Goal: Complete application form: Complete application form

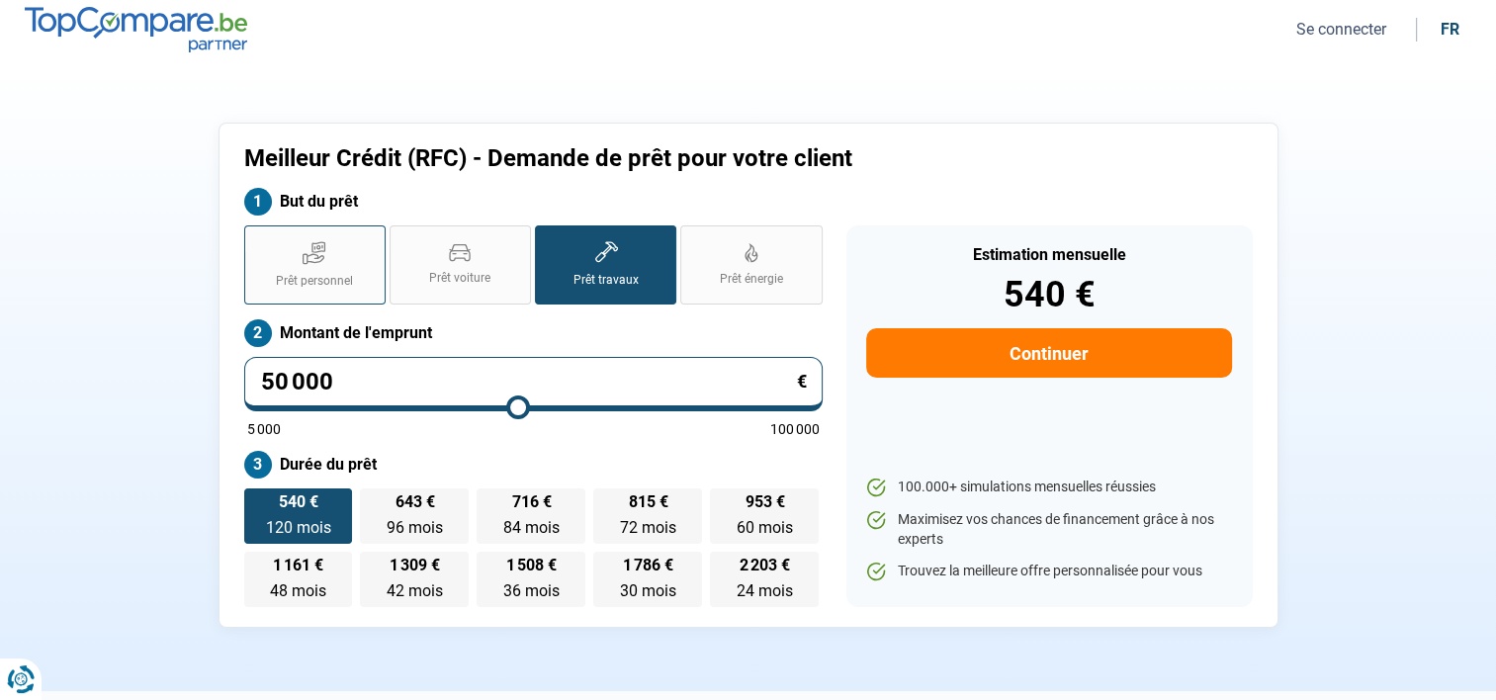
click at [307, 260] on icon at bounding box center [314, 258] width 21 height 9
click at [257, 238] on input "Prêt personnel" at bounding box center [250, 231] width 13 height 13
radio input "true"
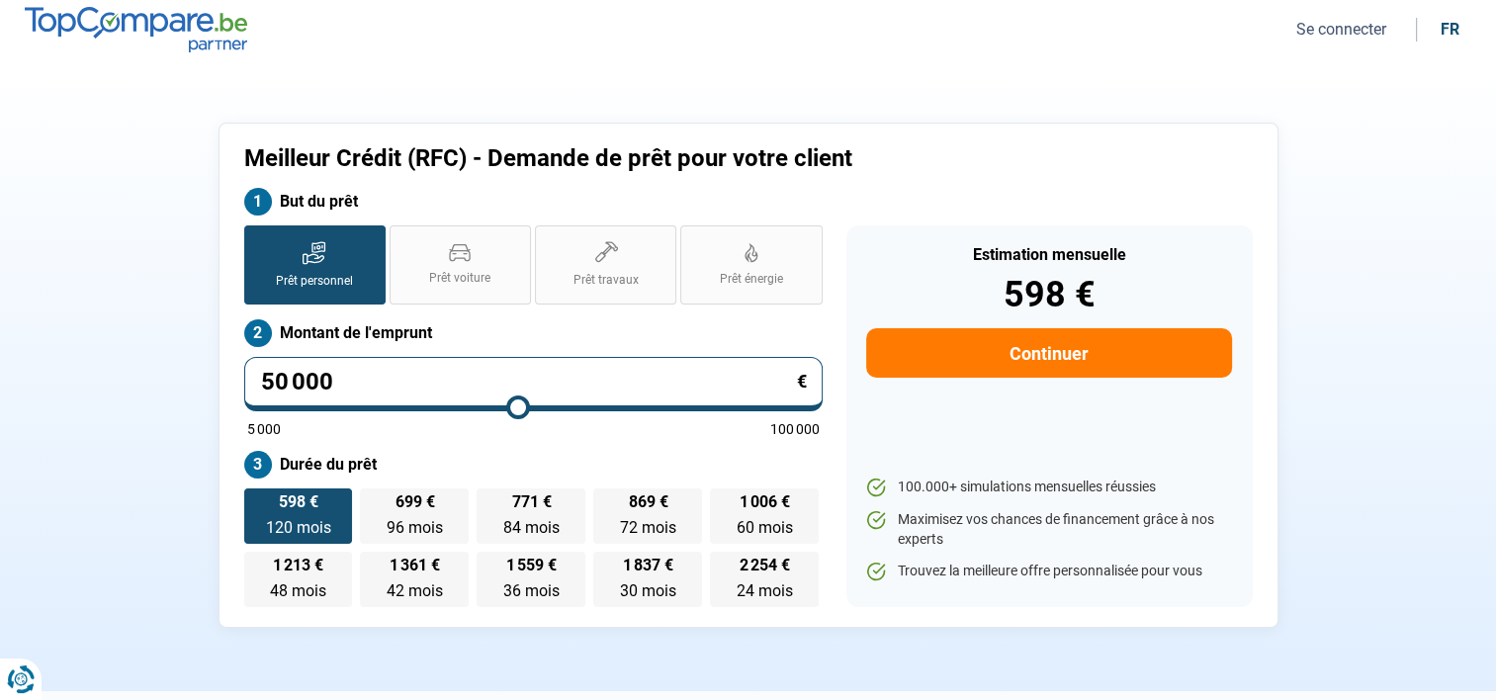
click at [352, 385] on input "50 000" at bounding box center [533, 384] width 578 height 54
type input "5 000"
type input "5000"
type input "500"
type input "5000"
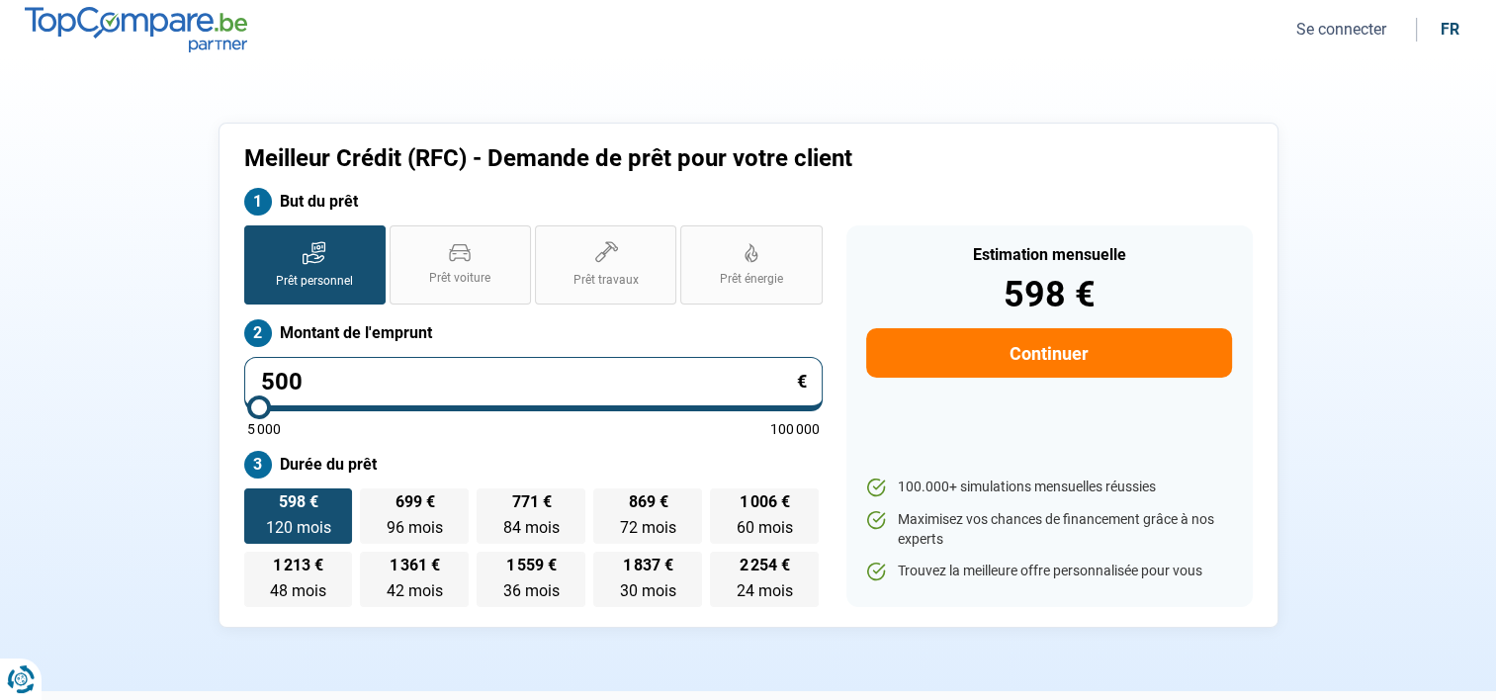
type input "50"
type input "5000"
type input "5"
type input "5000"
type input "0"
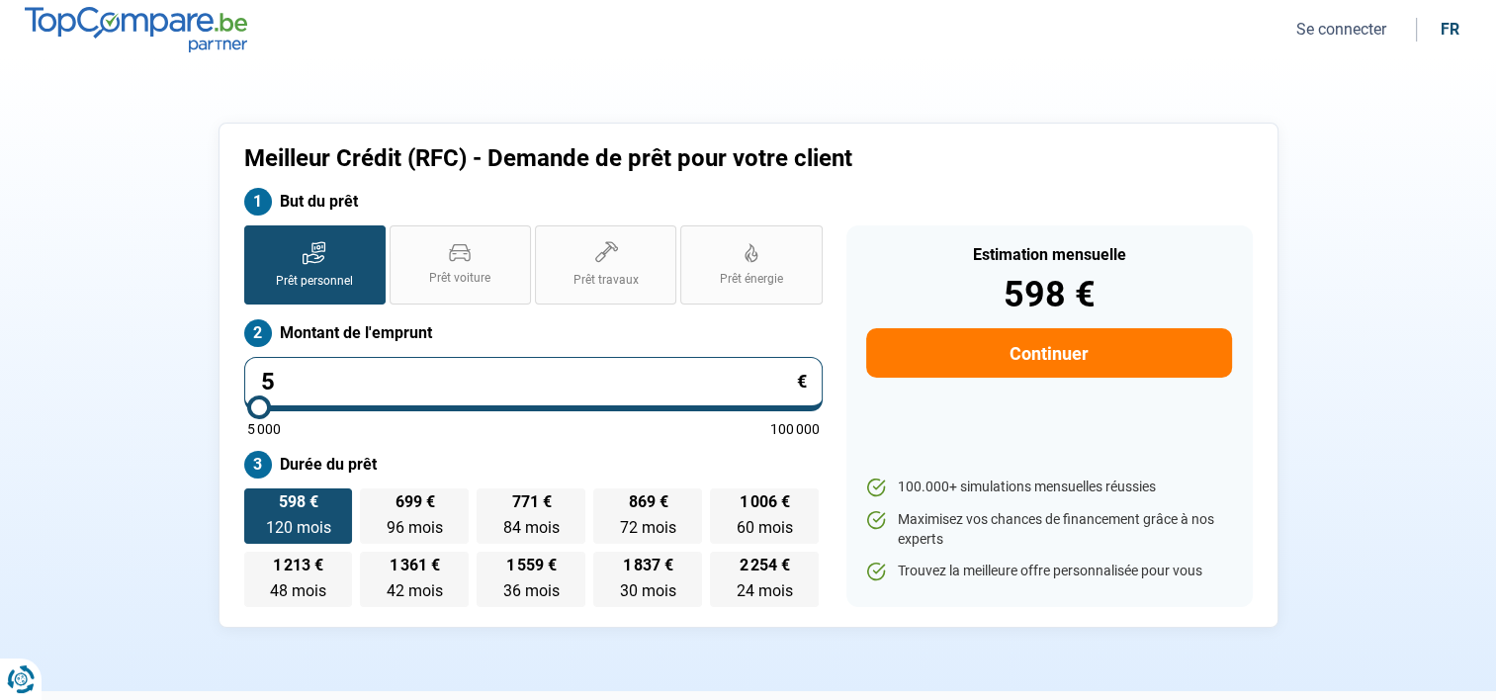
type input "5000"
type input "5 000"
type input "5000"
radio input "true"
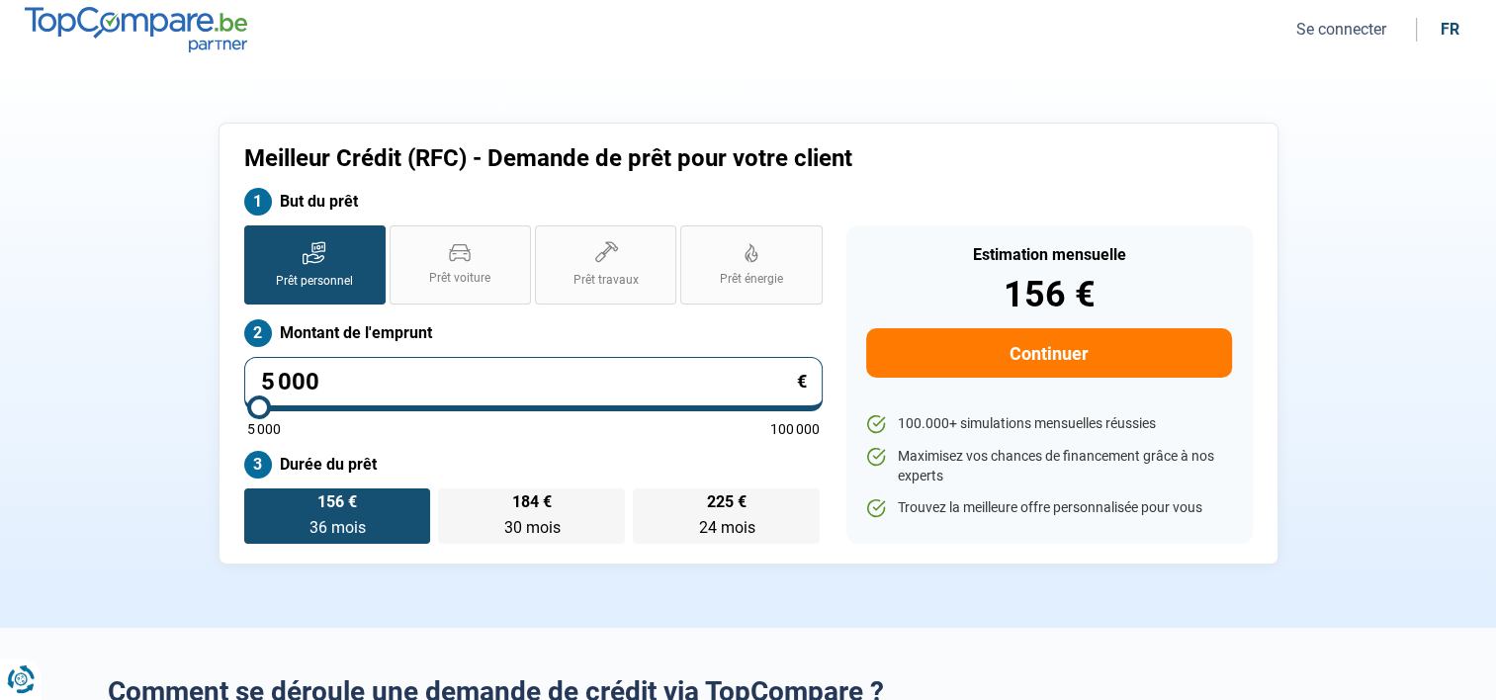
type input "500"
type input "5000"
type input "50"
type input "5000"
type input "5"
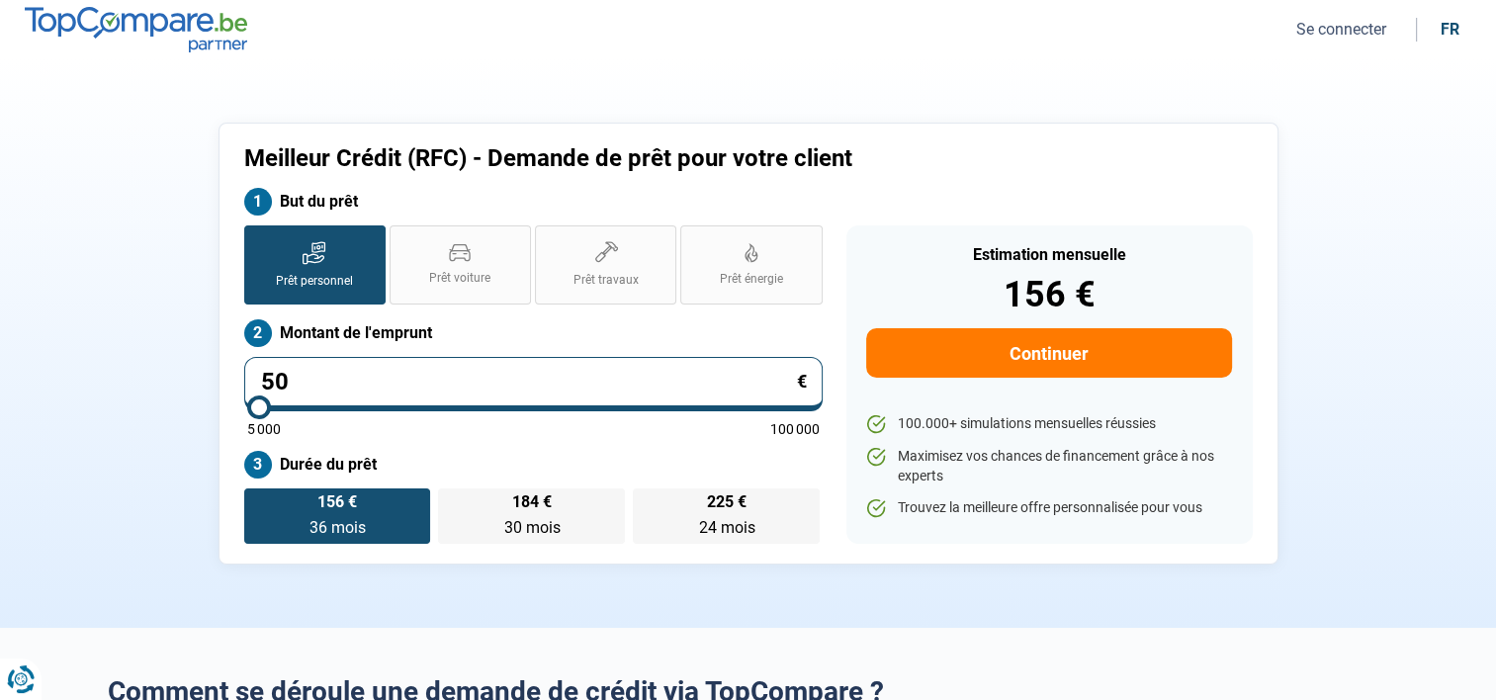
type input "5000"
type input "0"
type input "5000"
type input "3"
type input "5000"
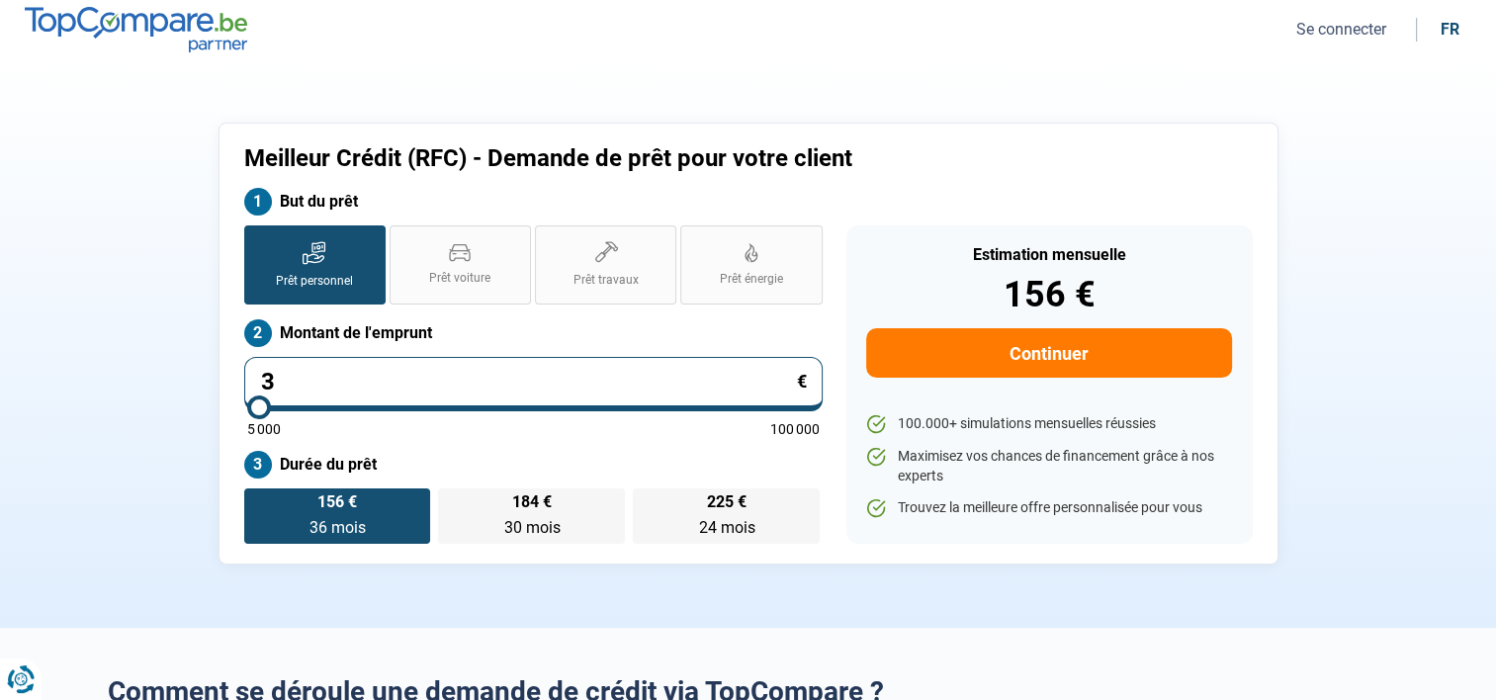
type input "37"
type input "5000"
type input "370"
type input "5000"
type input "3 700"
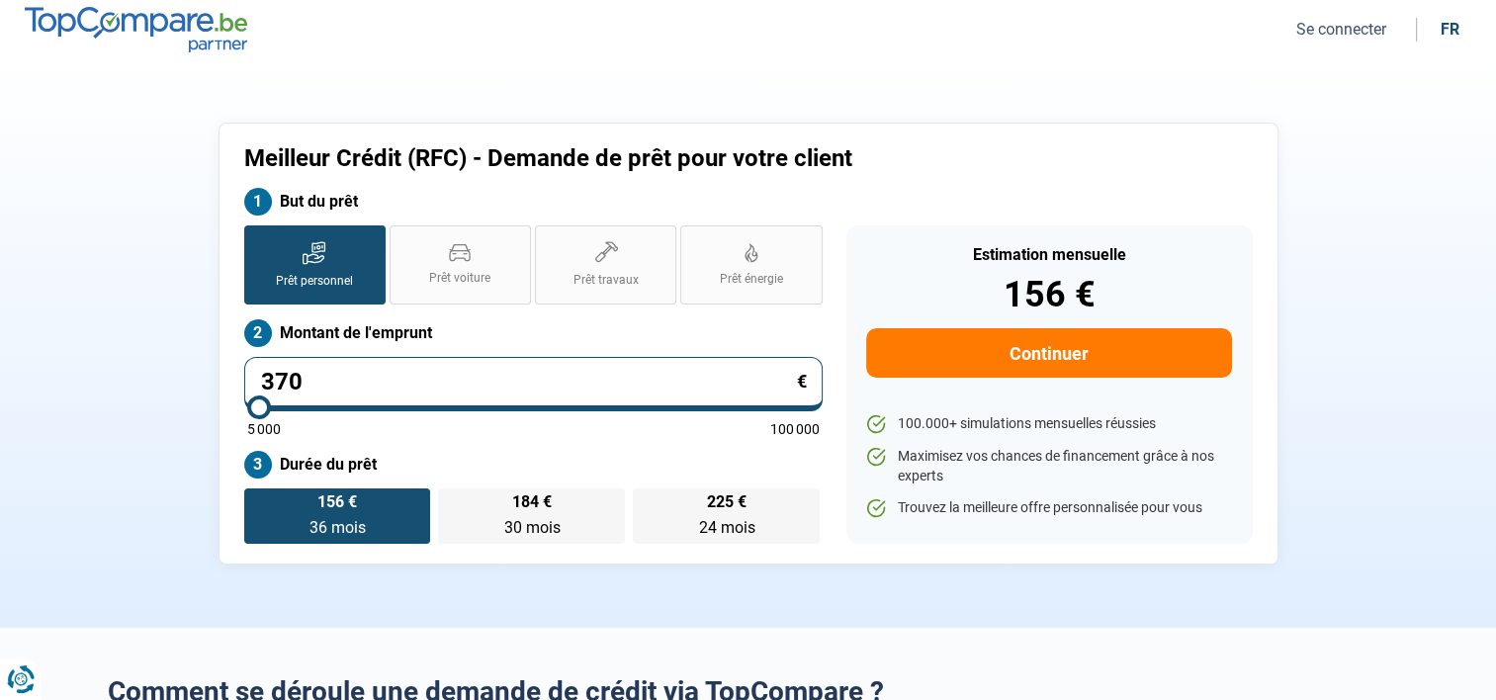
type input "5000"
type input "37 000"
type input "37000"
type input "37 000"
radio input "false"
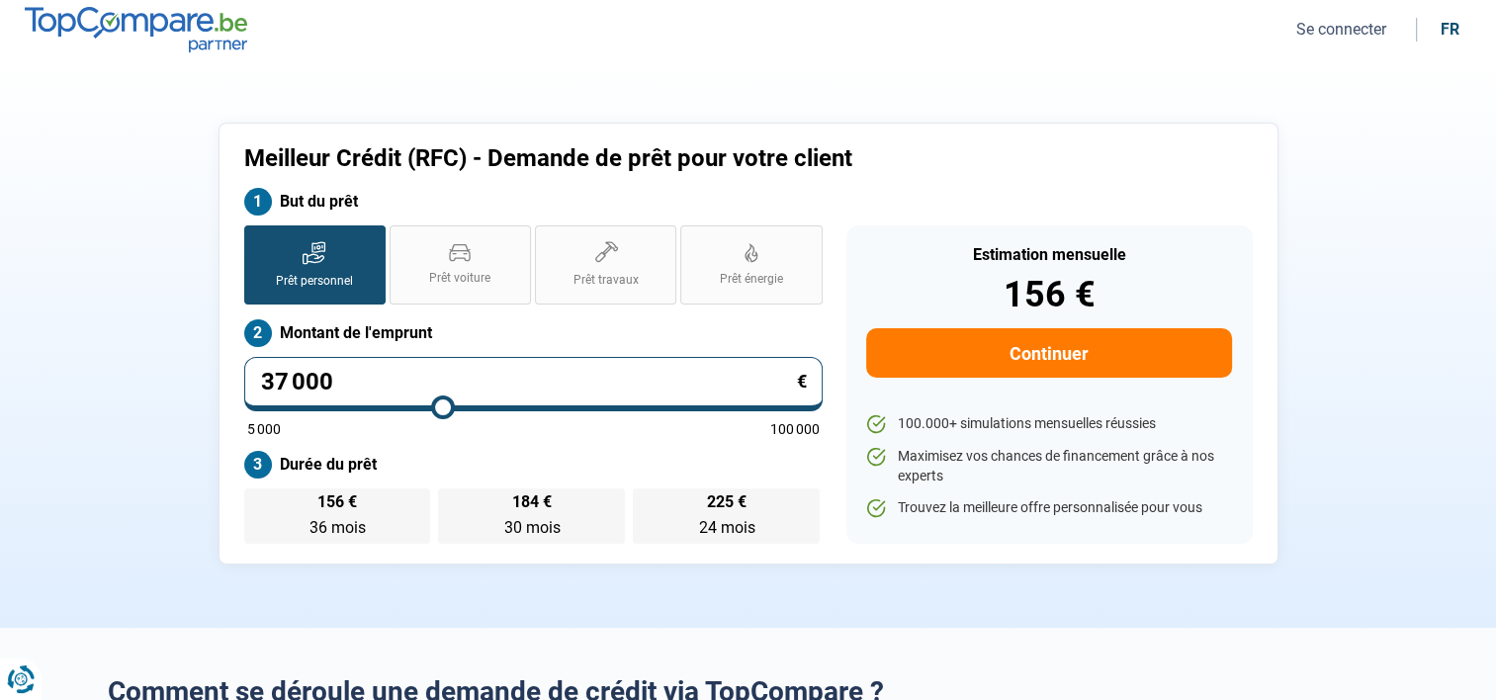
click at [605, 440] on div "Prêt personnel Prêt voiture Prêt travaux Prêt énergie Prêt personnel Montant de…" at bounding box center [533, 384] width 602 height 318
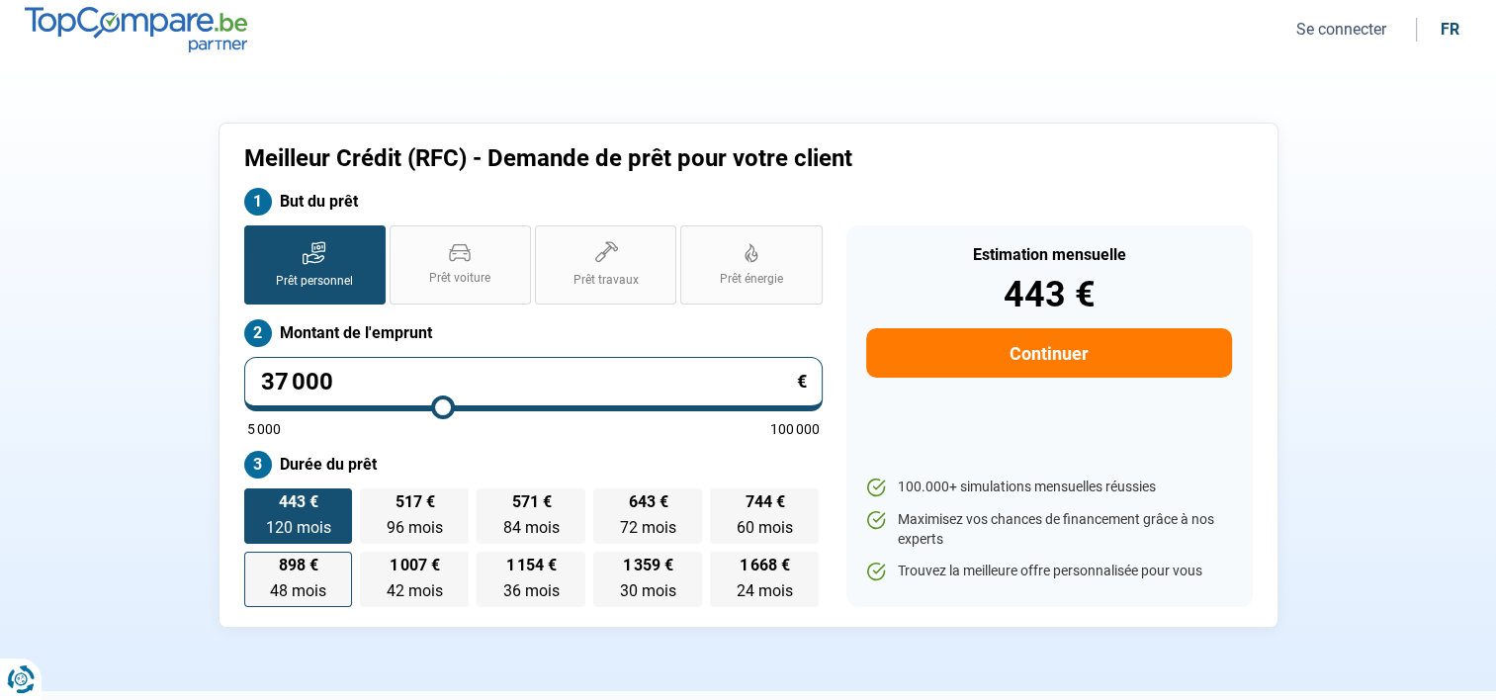
click at [323, 572] on label "898 € 48 mois 48 mois" at bounding box center [298, 579] width 109 height 55
click at [257, 565] on input "898 € 48 mois 48 mois" at bounding box center [250, 558] width 13 height 13
radio input "true"
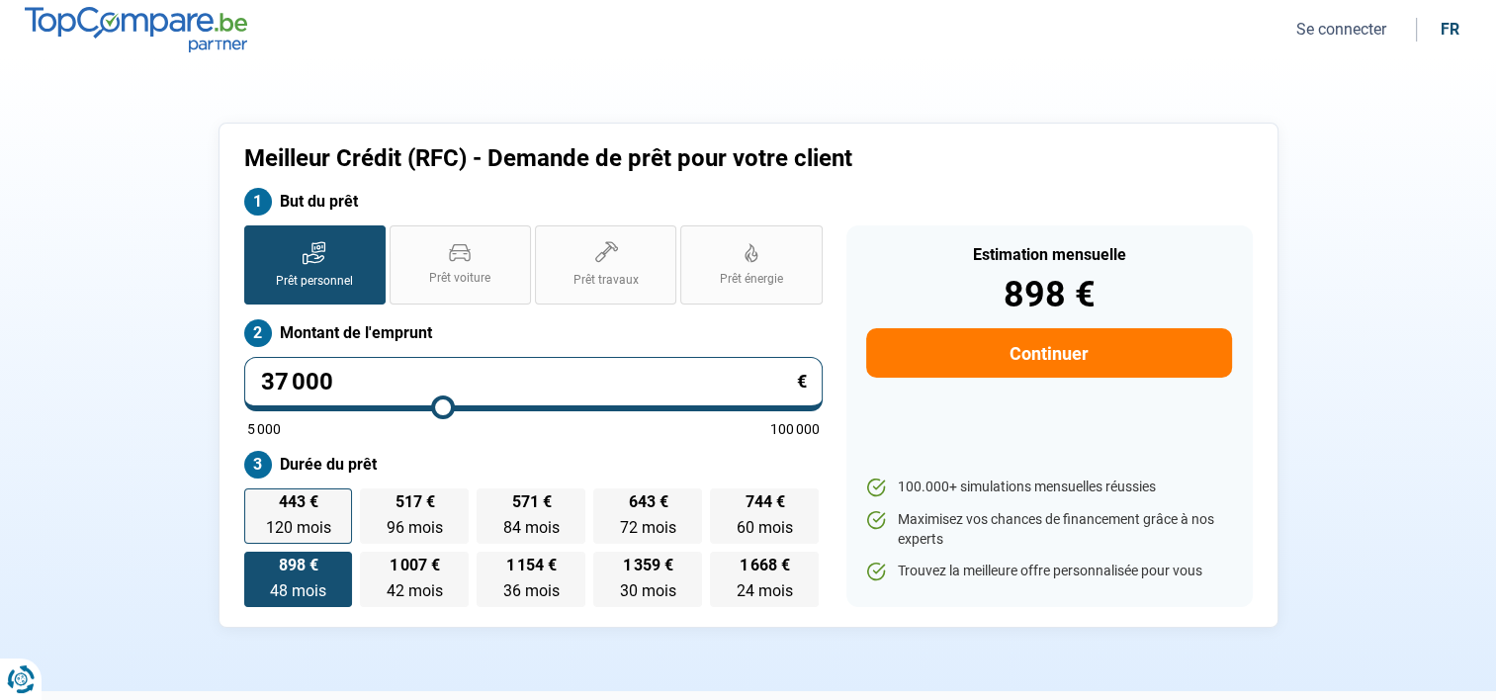
click at [329, 513] on label "443 € 120 mois 120 mois" at bounding box center [298, 515] width 109 height 55
click at [257, 501] on input "443 € 120 mois 120 mois" at bounding box center [250, 494] width 13 height 13
radio input "true"
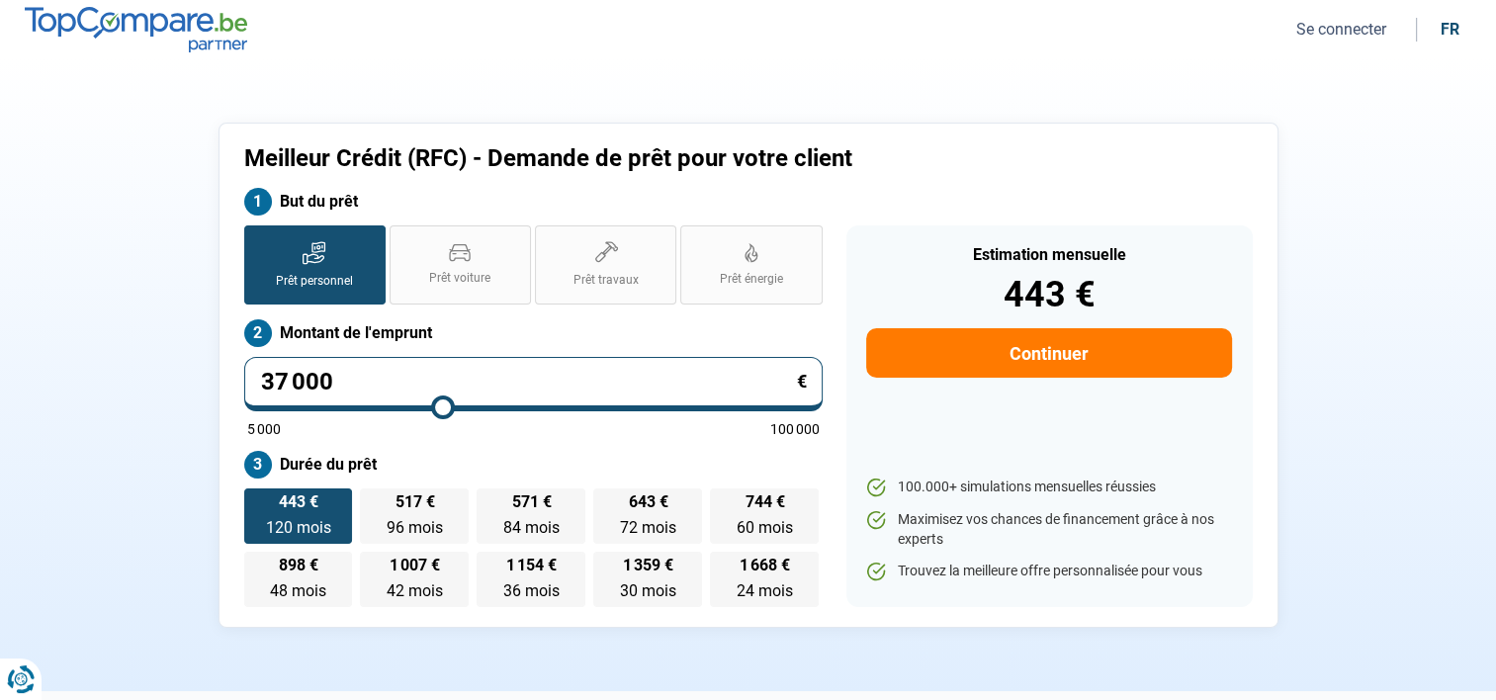
click at [407, 384] on input "37 000" at bounding box center [533, 384] width 578 height 54
type input "3 700"
type input "5000"
type input "370"
type input "5000"
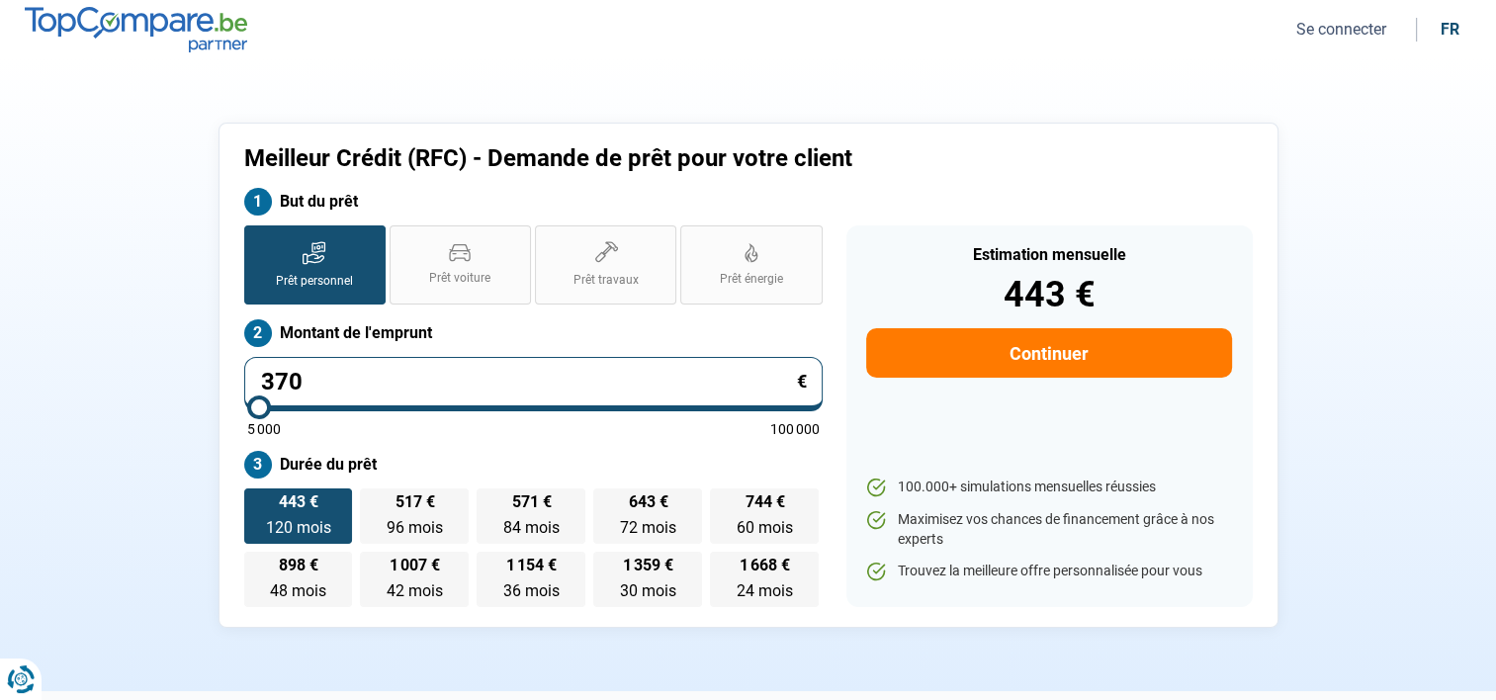
type input "37"
type input "5000"
type input "3"
type input "5000"
type input "0"
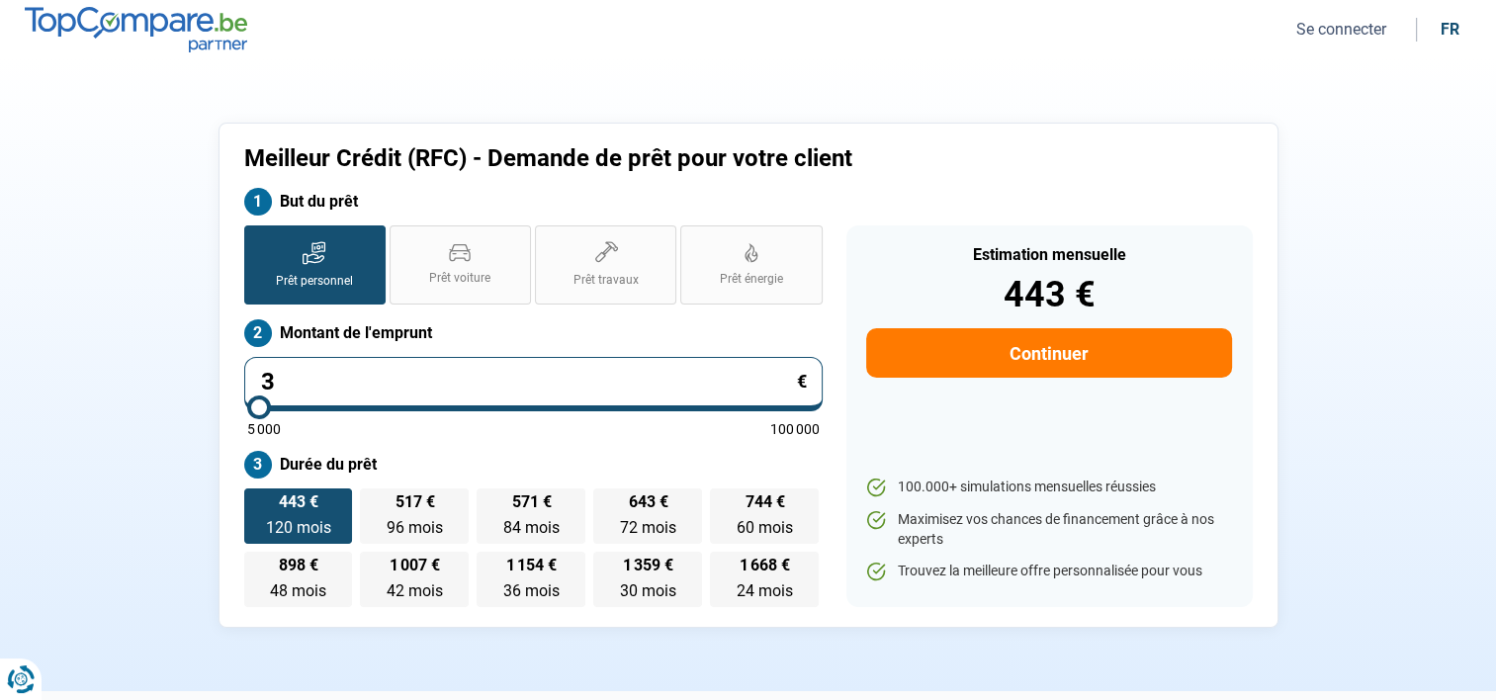
type input "5000"
type input "4"
type input "5000"
type input "40"
type input "5000"
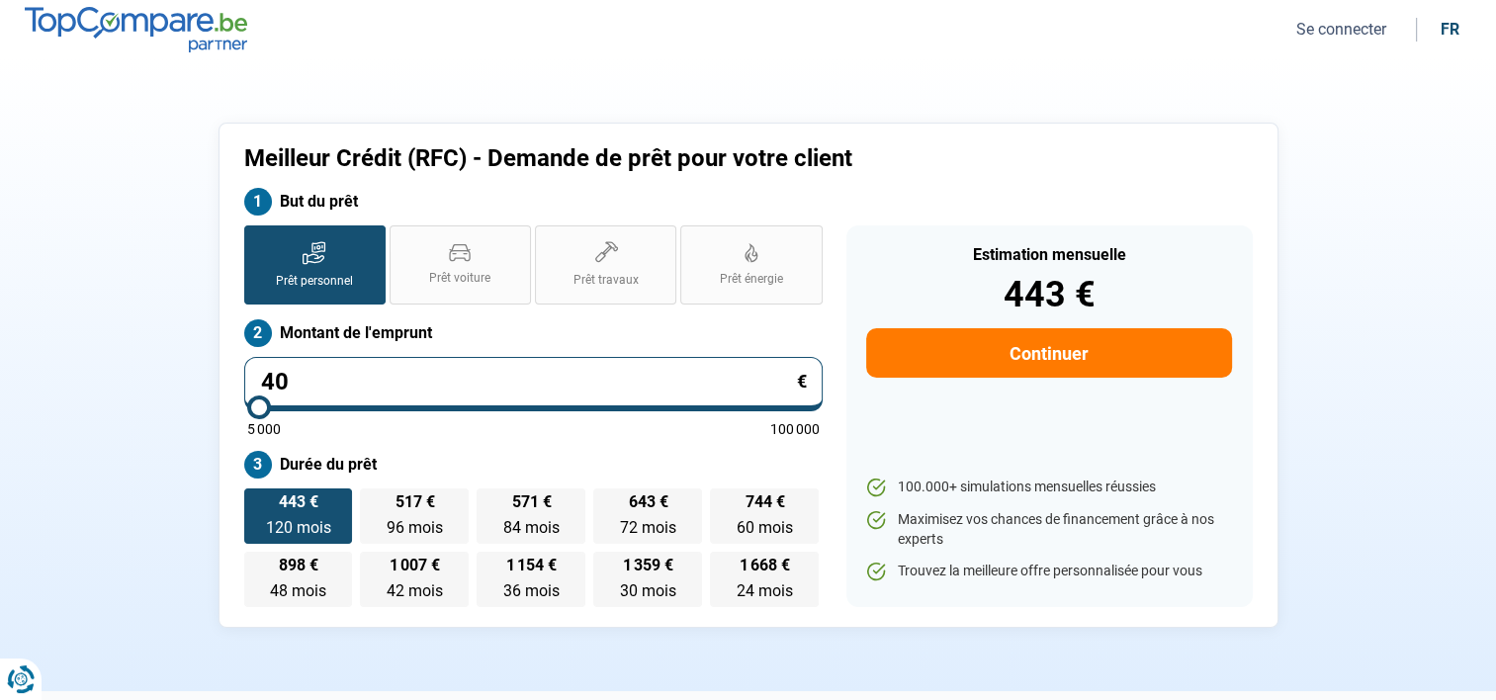
type input "400"
type input "5000"
type input "4 000"
type input "5000"
type input "40 000"
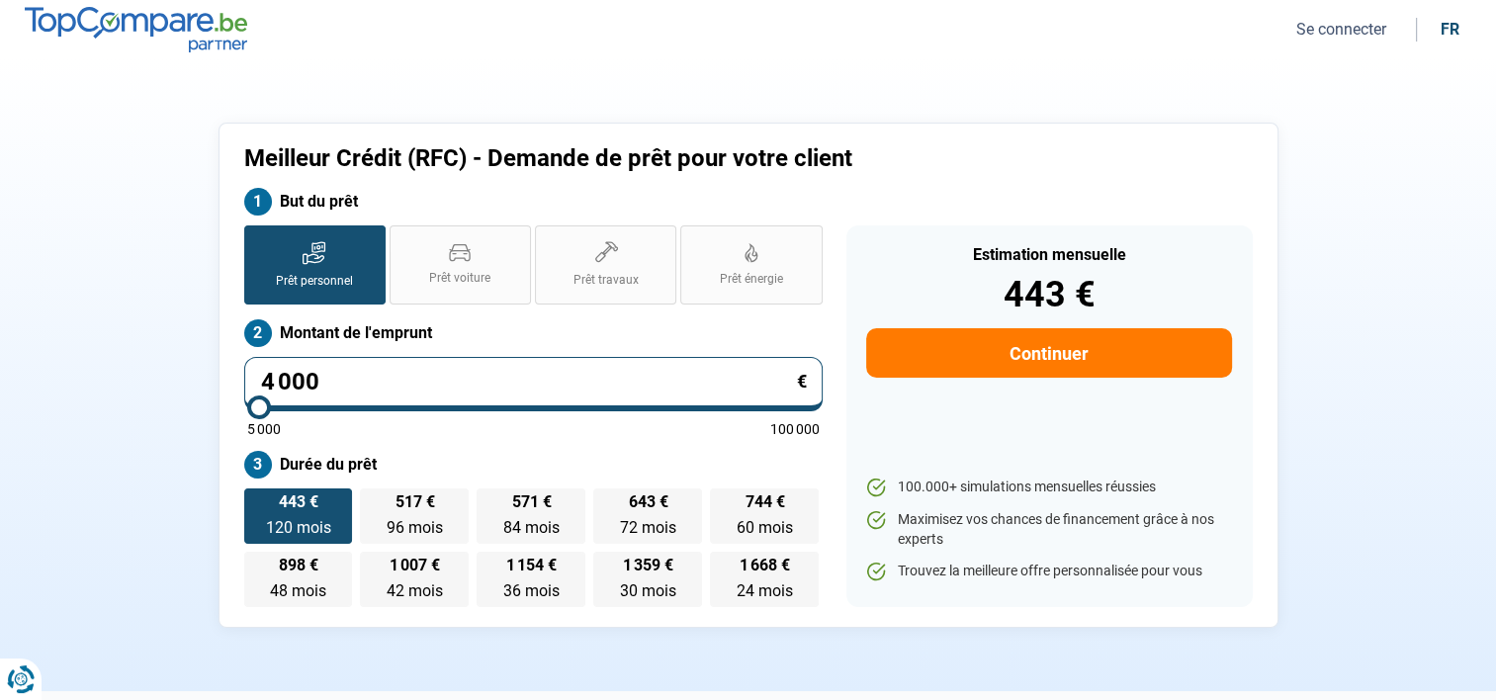
type input "40000"
type input "40 000"
click at [660, 319] on label "Montant de l'emprunt" at bounding box center [533, 333] width 578 height 28
click at [850, 398] on div "Estimation mensuelle 478 € Continuer 100.000+ simulations mensuelles réussies M…" at bounding box center [1049, 416] width 406 height 382
click at [1033, 355] on button "Continuer" at bounding box center [1048, 352] width 365 height 49
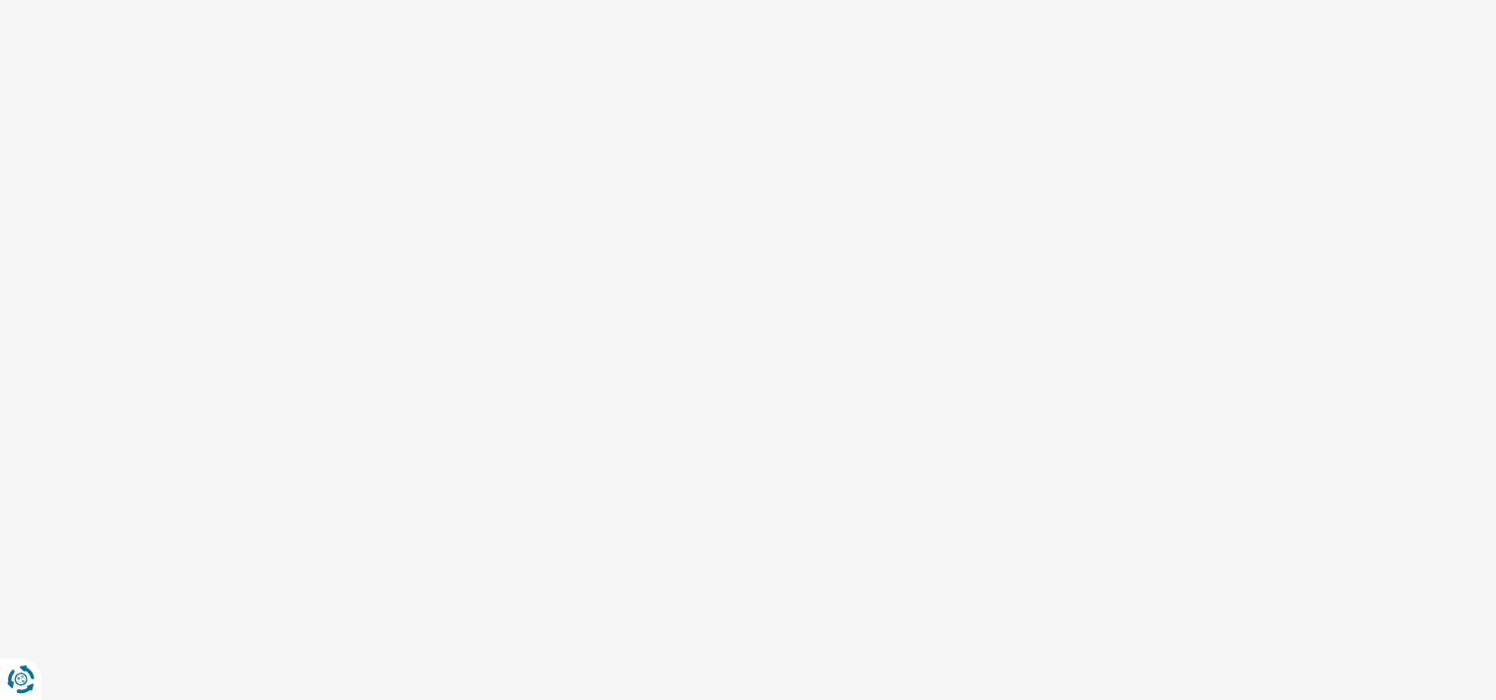
select select "32"
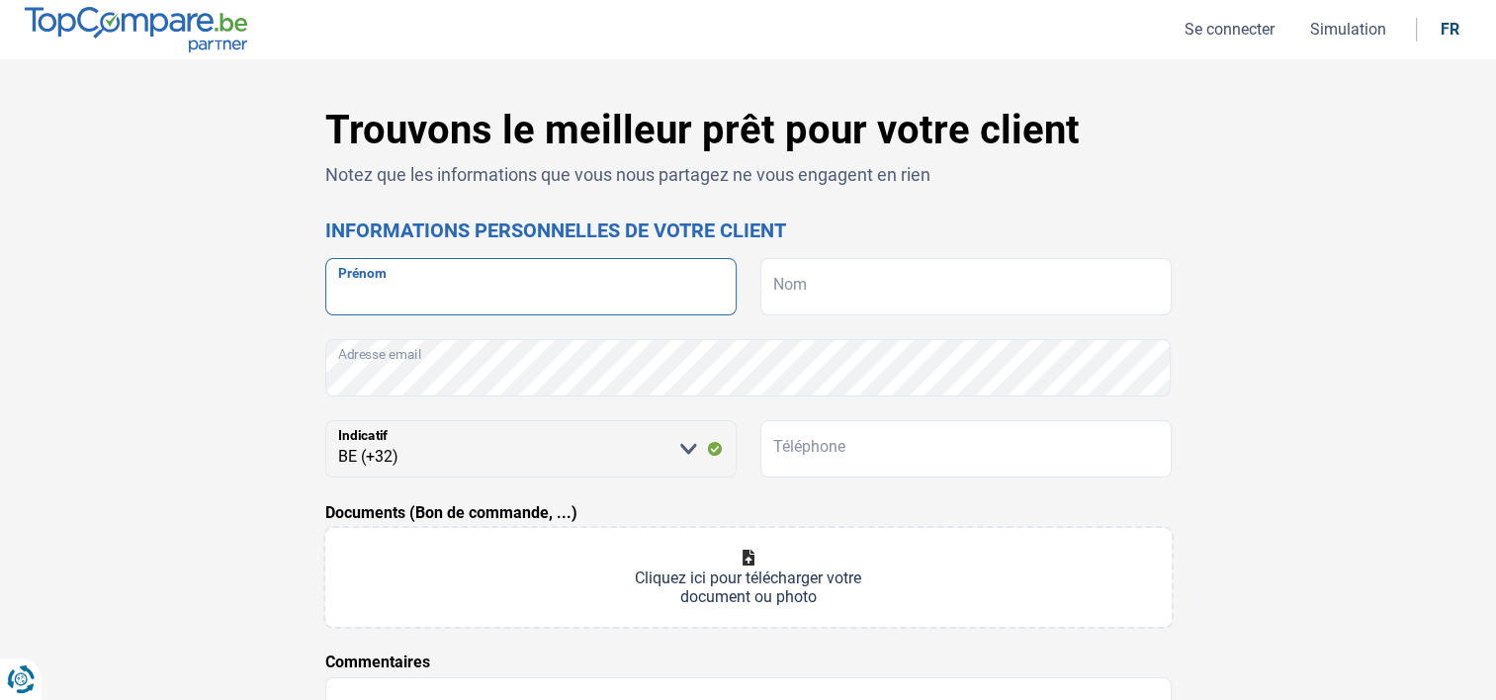
click at [415, 285] on input "Prénom" at bounding box center [530, 286] width 411 height 57
type input "NATACHA"
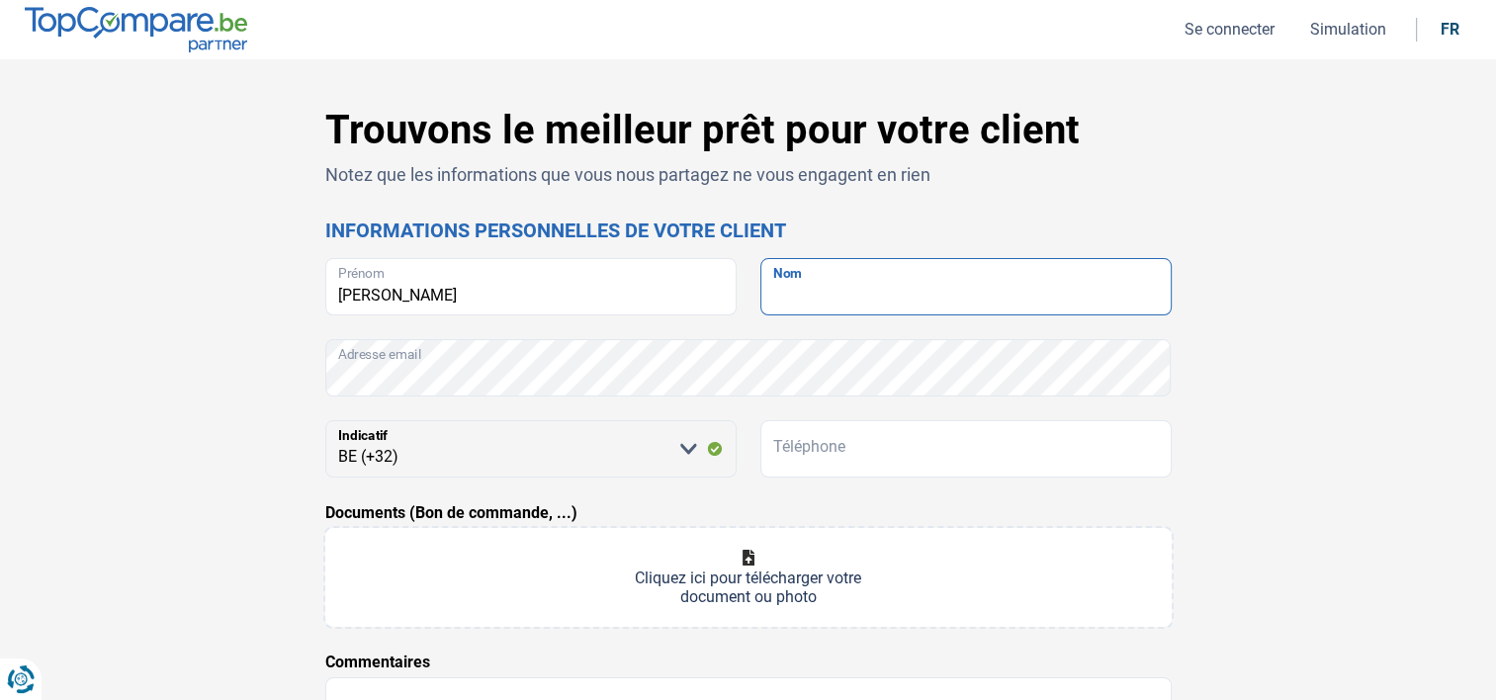
click at [997, 295] on input "Nom" at bounding box center [965, 286] width 411 height 57
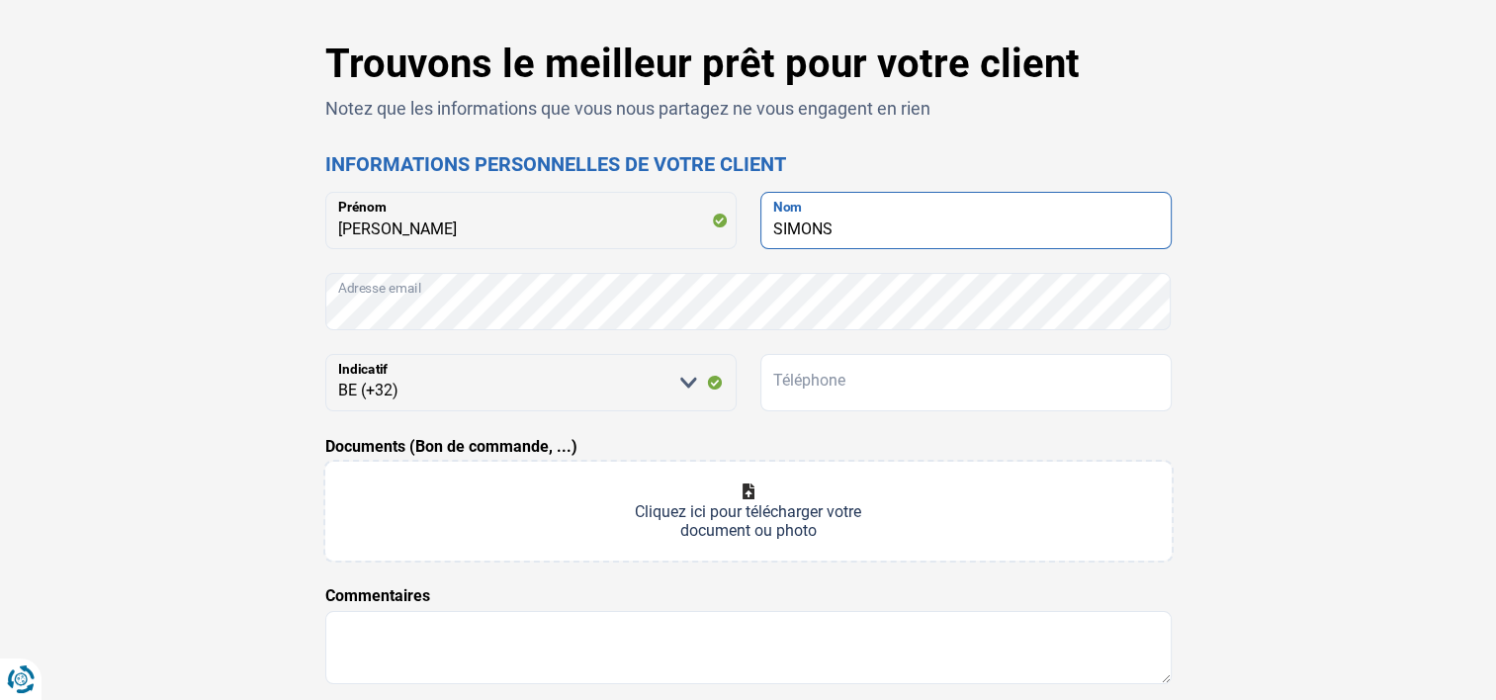
scroll to position [198, 0]
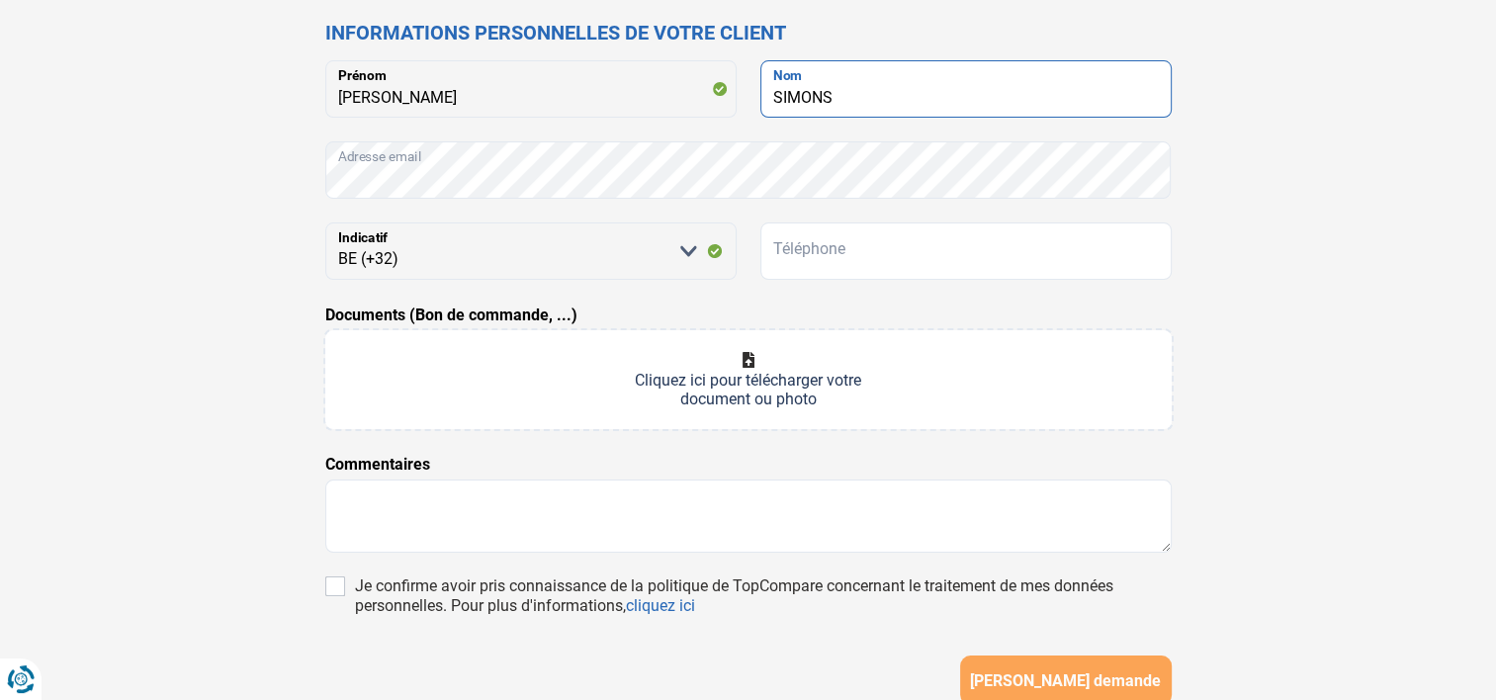
type input "SIMONS"
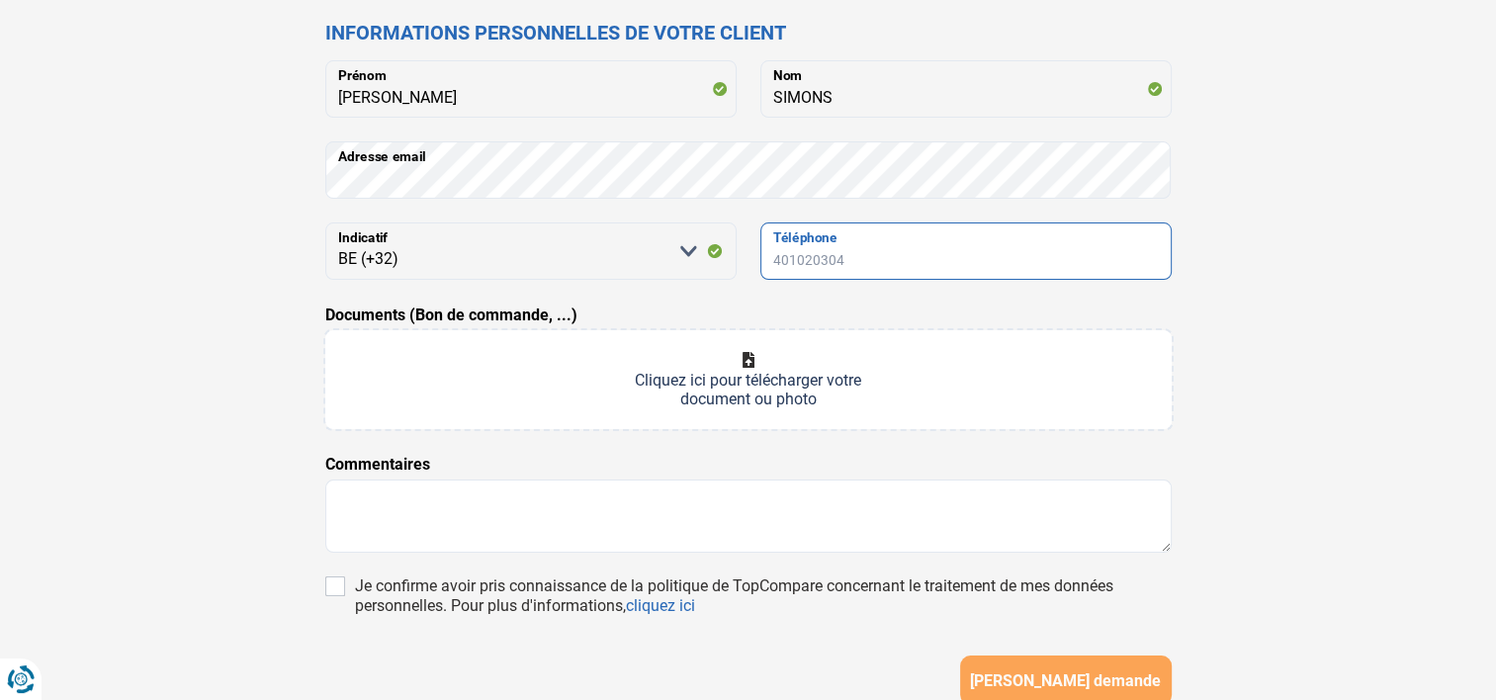
click at [826, 260] on input "Téléphone" at bounding box center [965, 250] width 411 height 57
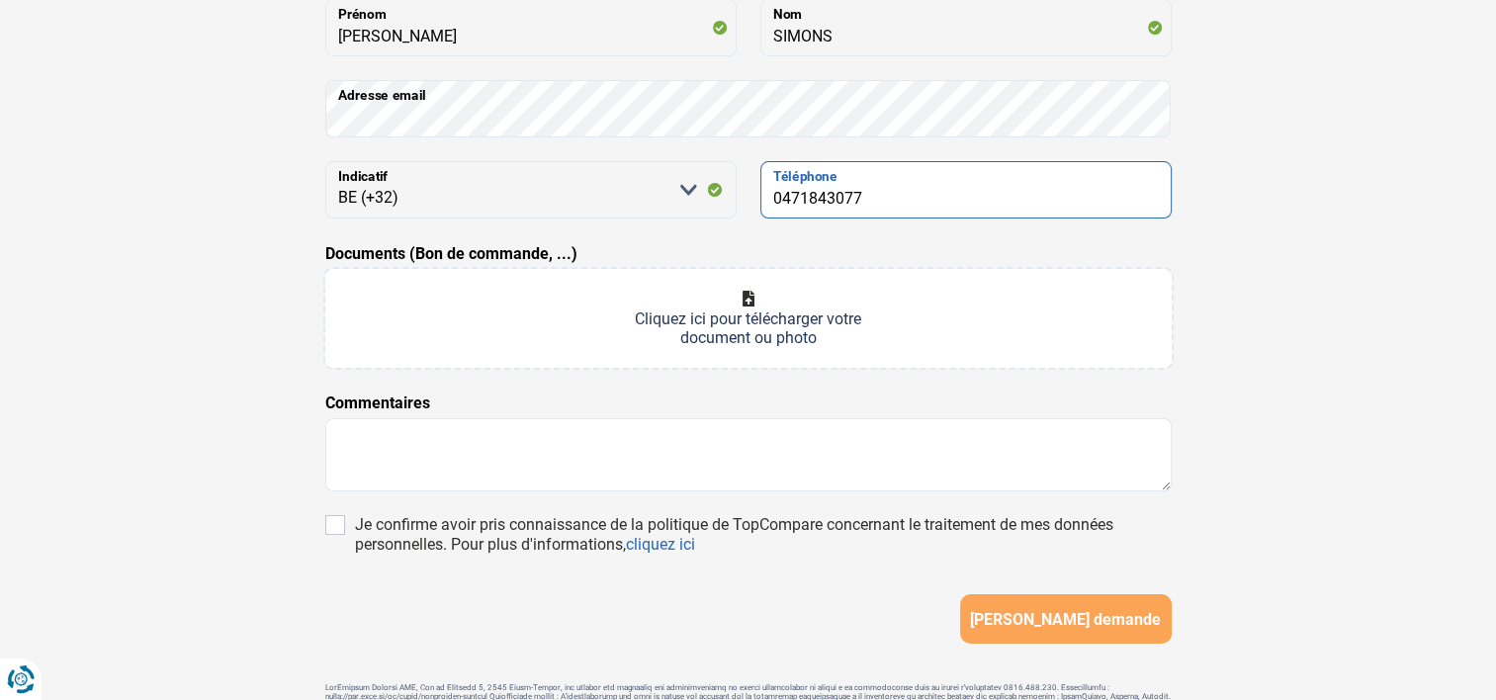
scroll to position [386, 0]
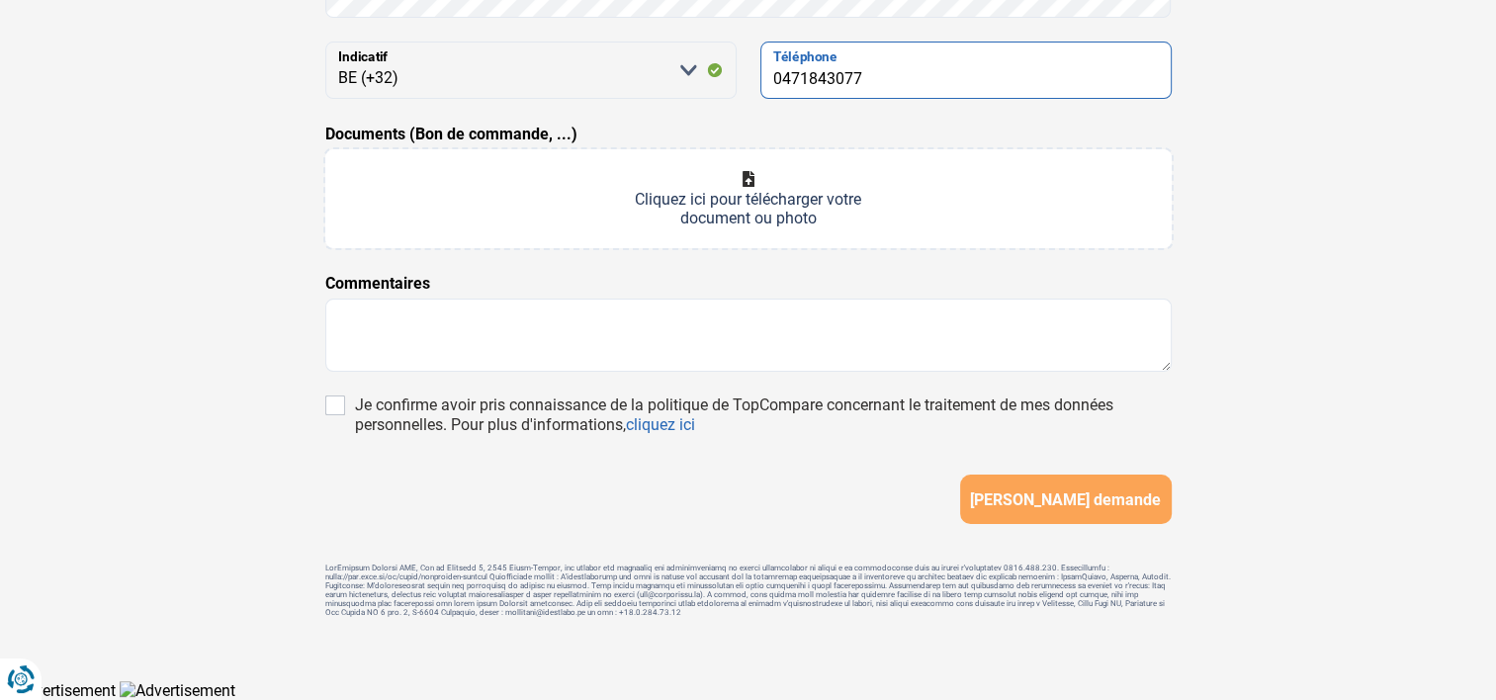
type input "0471843077"
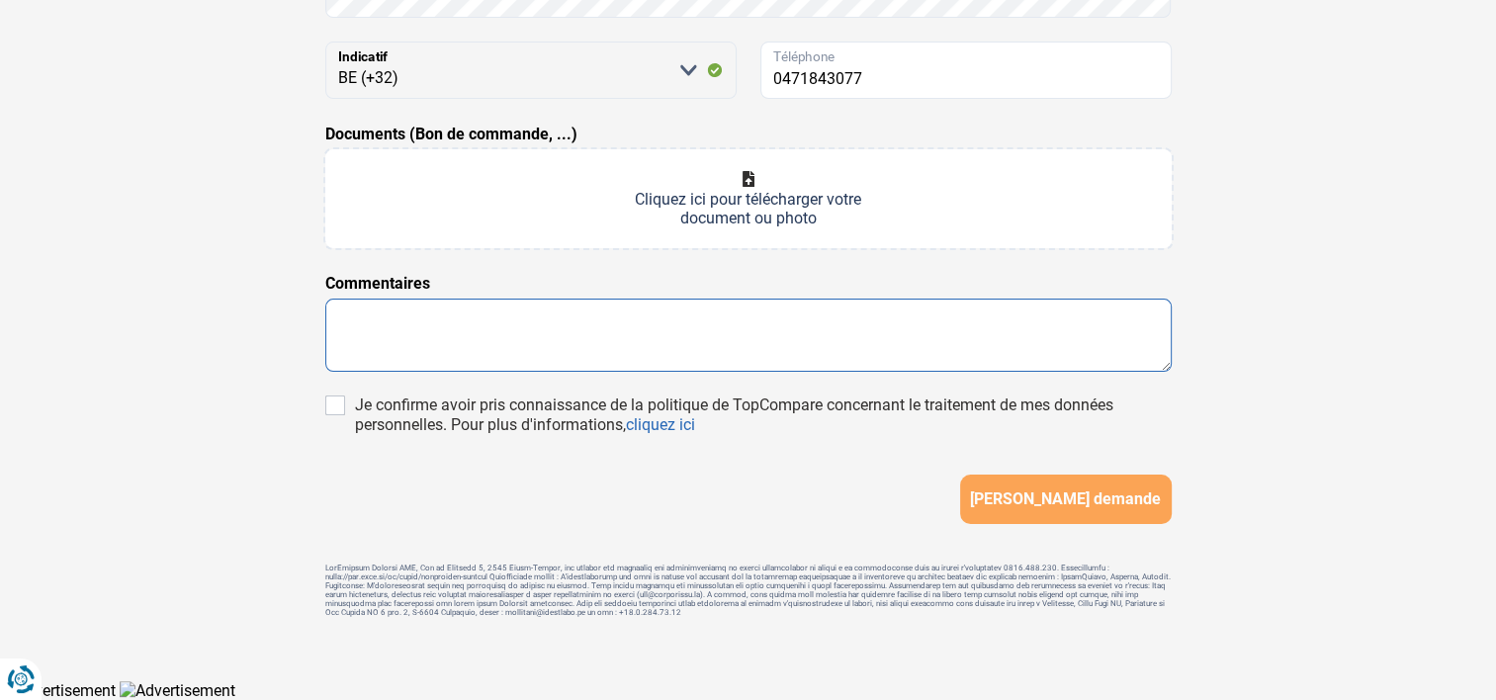
click at [398, 314] on textarea at bounding box center [748, 335] width 846 height 73
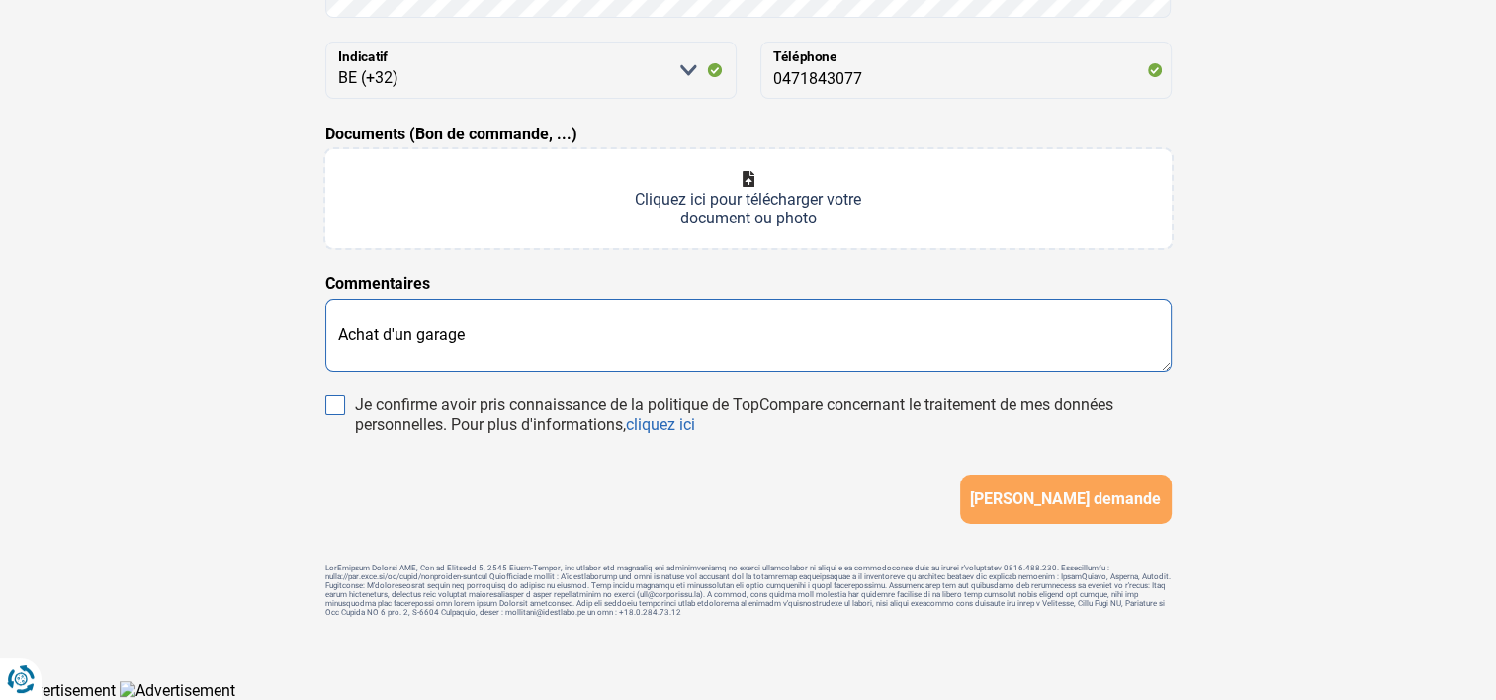
type textarea "Achat d'un garage"
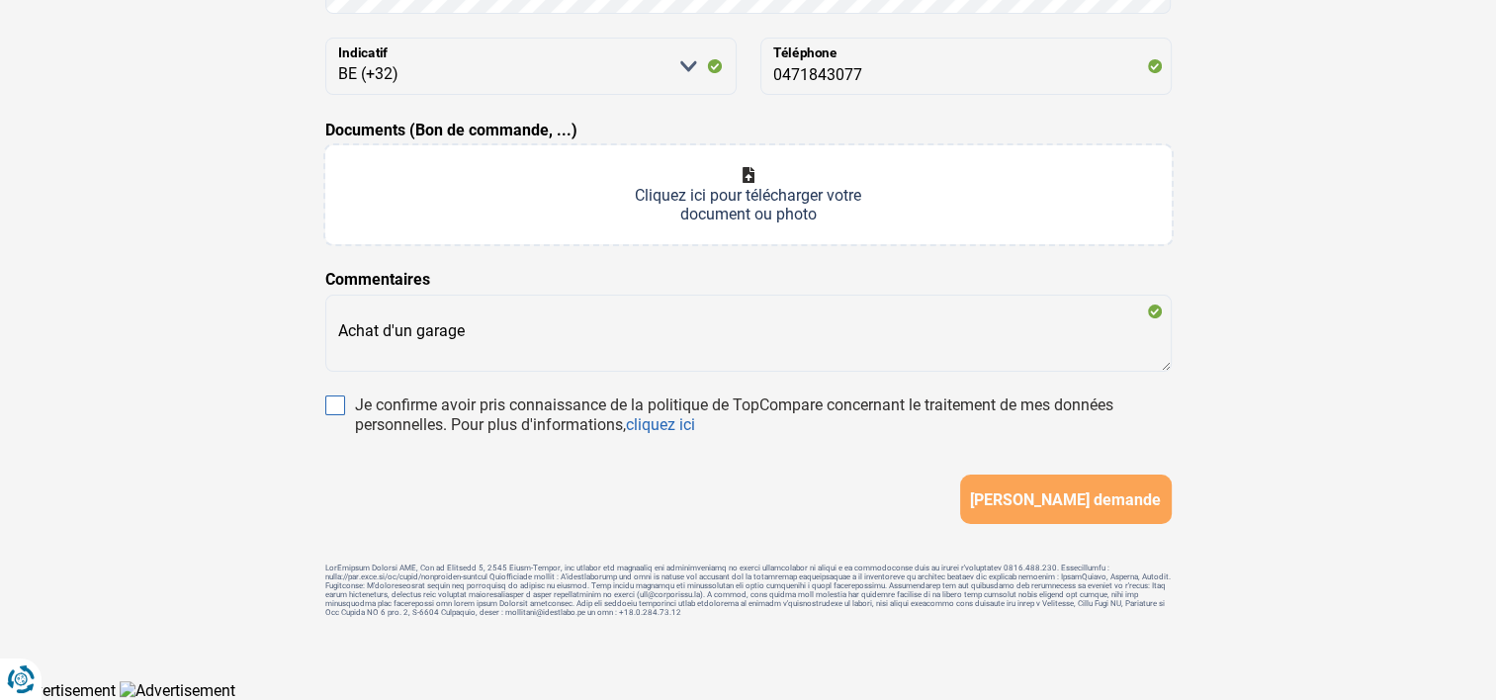
click at [329, 397] on input "Je confirme avoir pris connaissance de la politique de TopCompare concernant le…" at bounding box center [335, 405] width 20 height 20
checkbox input "true"
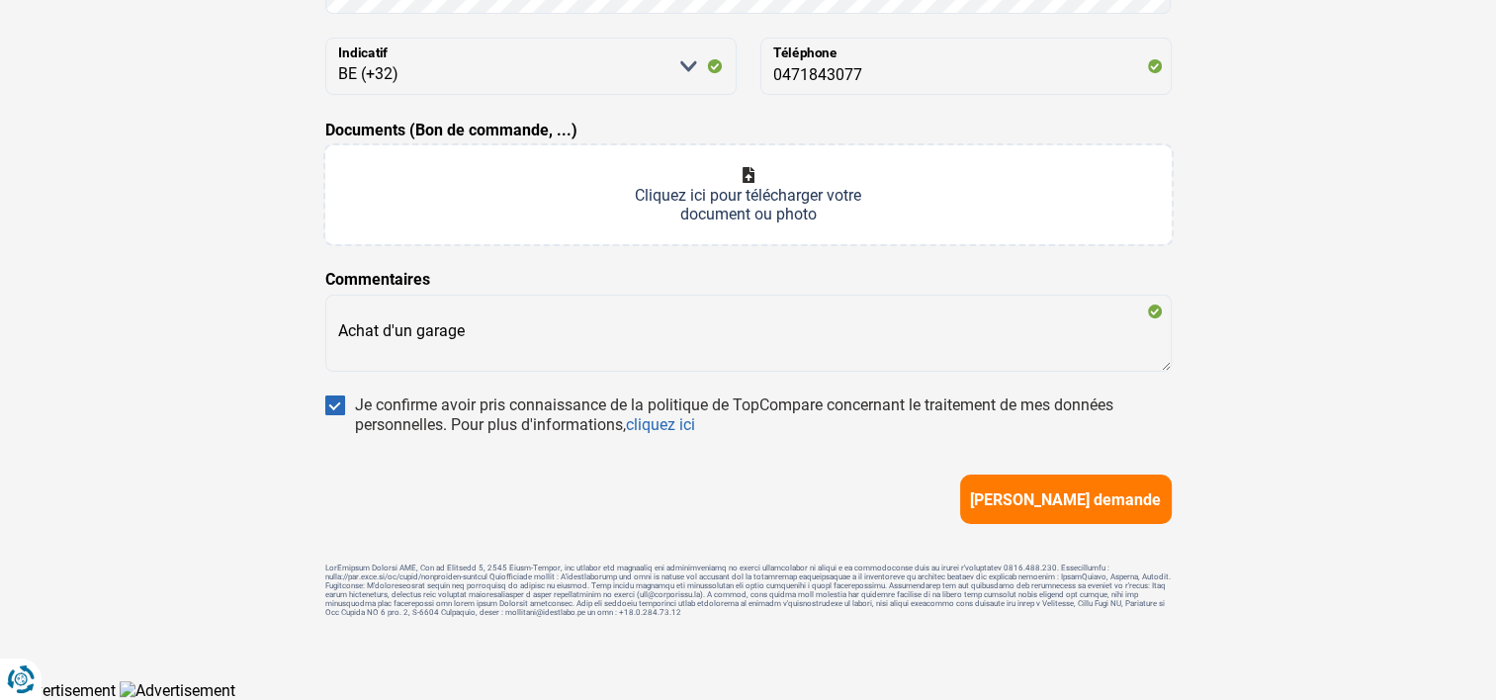
click at [1044, 492] on span "Soumettre demande" at bounding box center [1065, 499] width 191 height 19
